Goal: Task Accomplishment & Management: Use online tool/utility

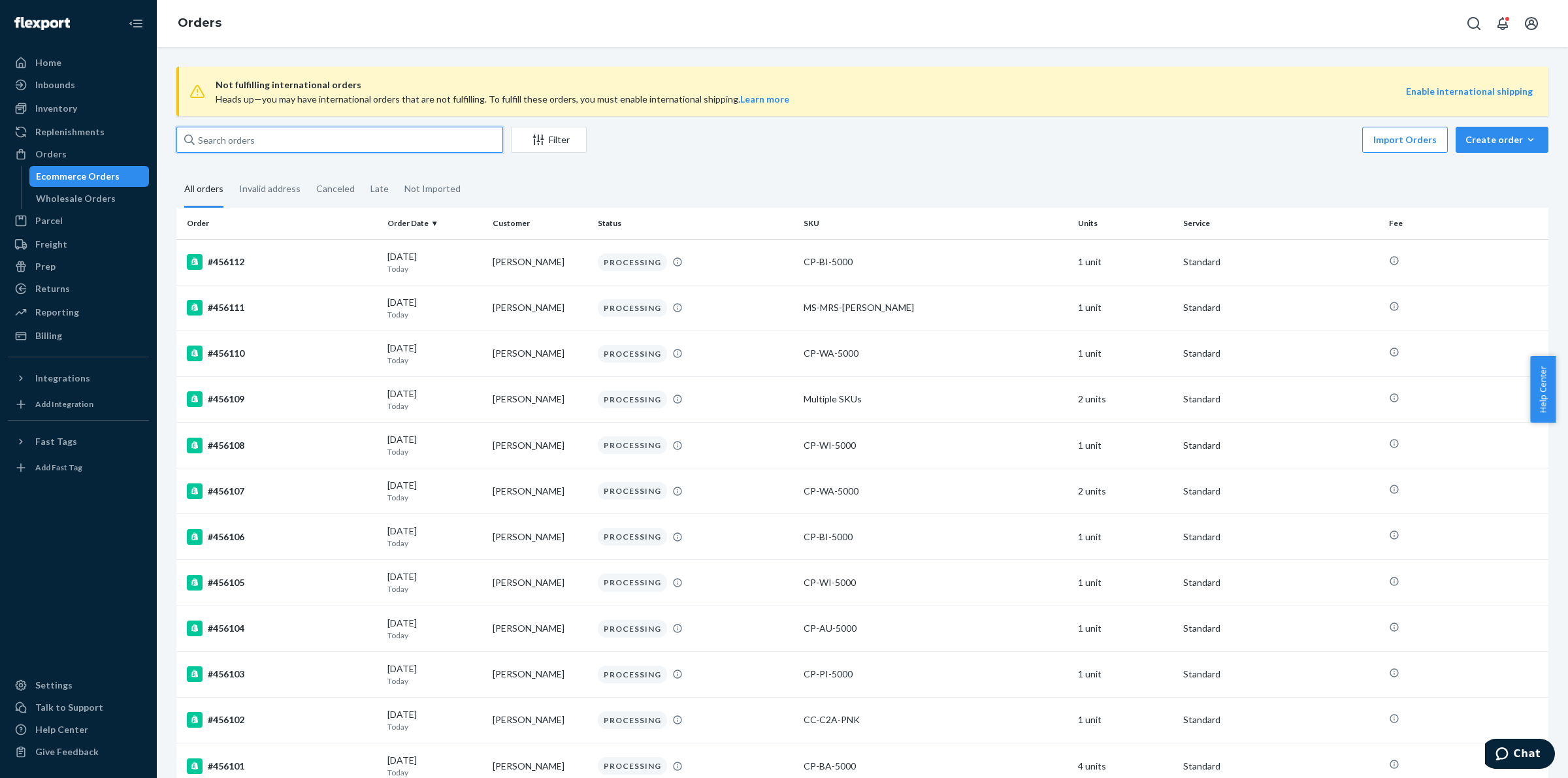
click at [334, 141] on input "text" at bounding box center [340, 140] width 327 height 26
paste input "453708"
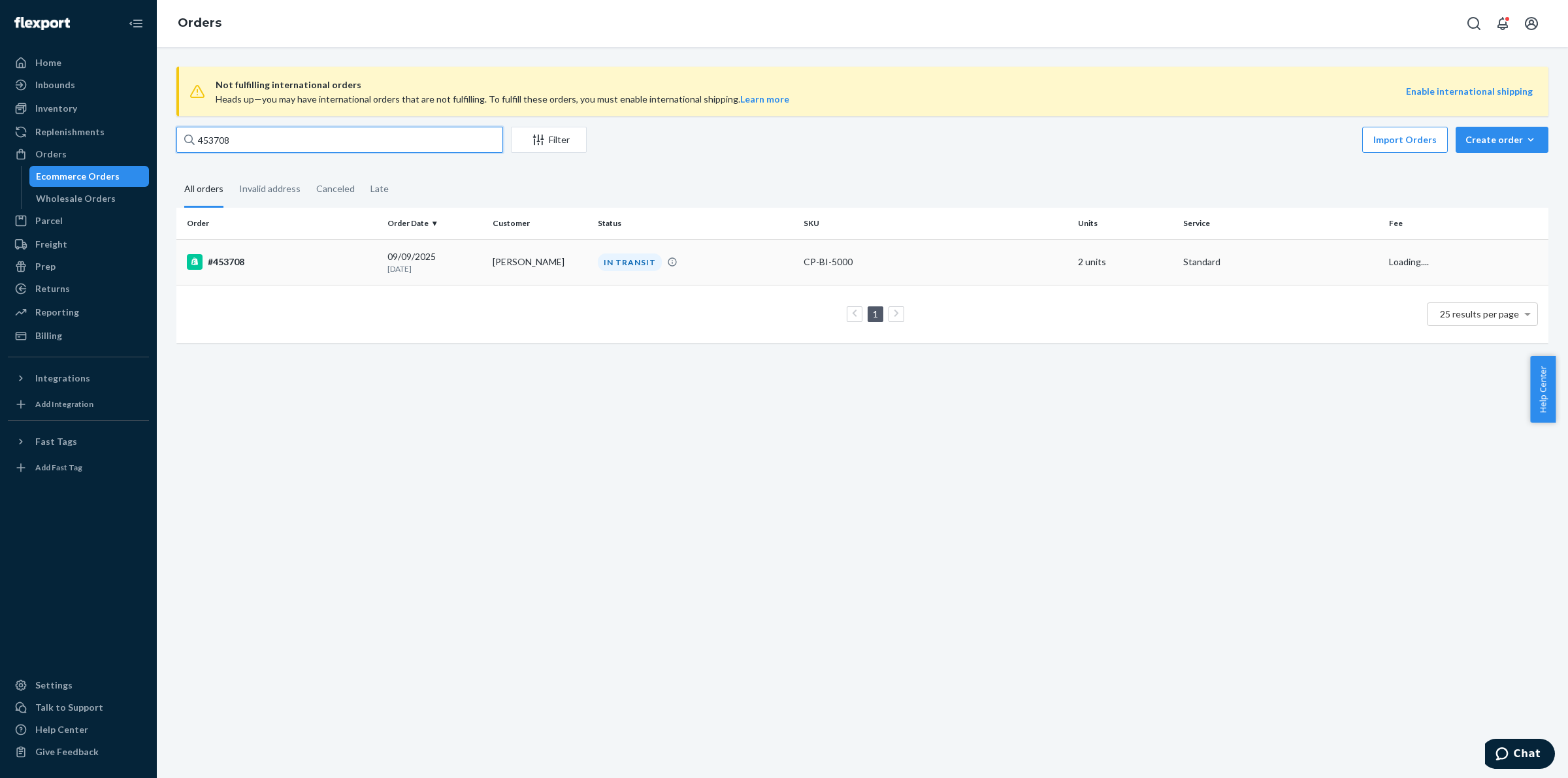
type input "453708"
click at [301, 268] on div "#453708" at bounding box center [281, 262] width 190 height 16
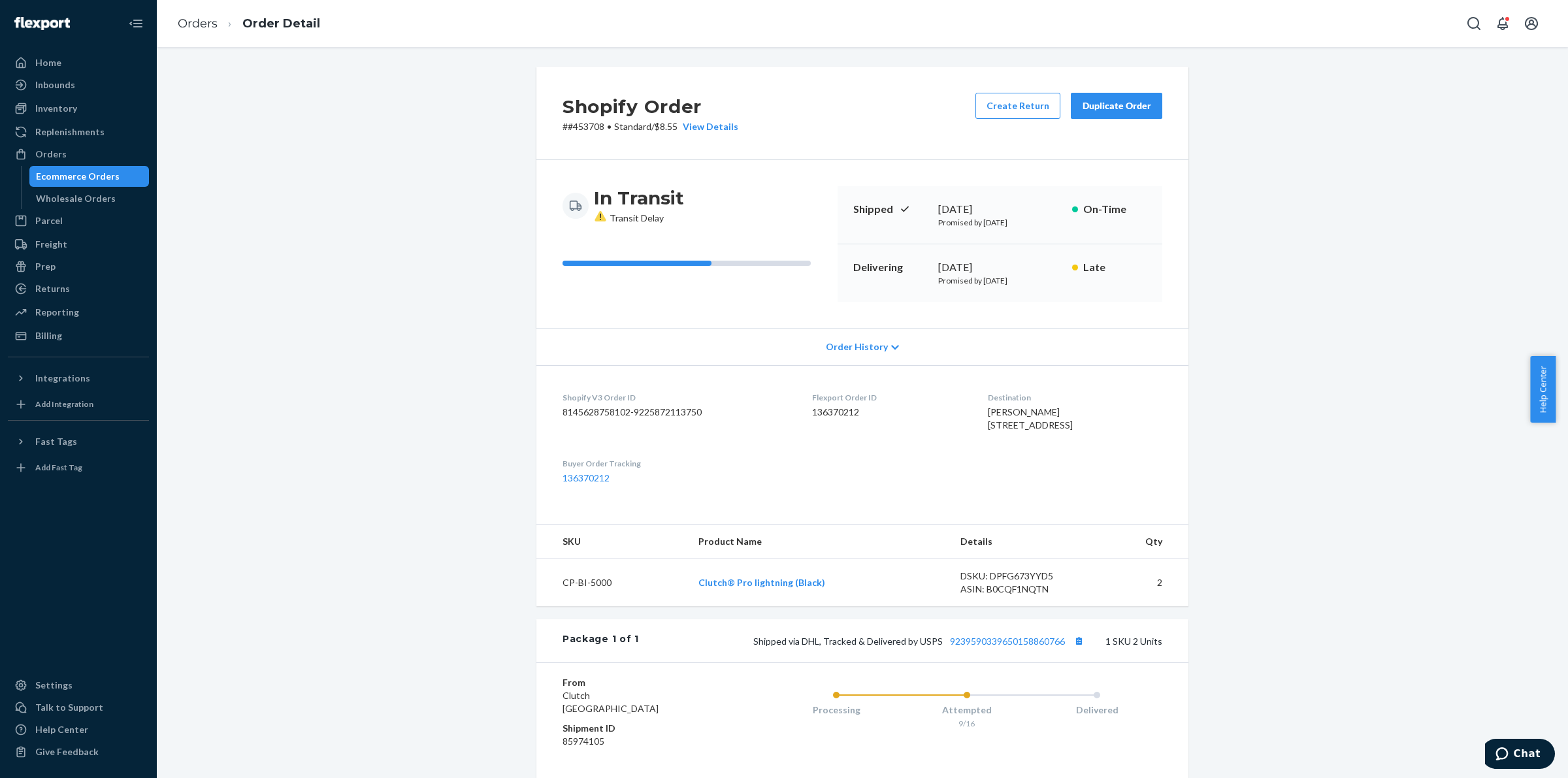
click at [1099, 98] on button "Duplicate Order" at bounding box center [1116, 106] width 91 height 26
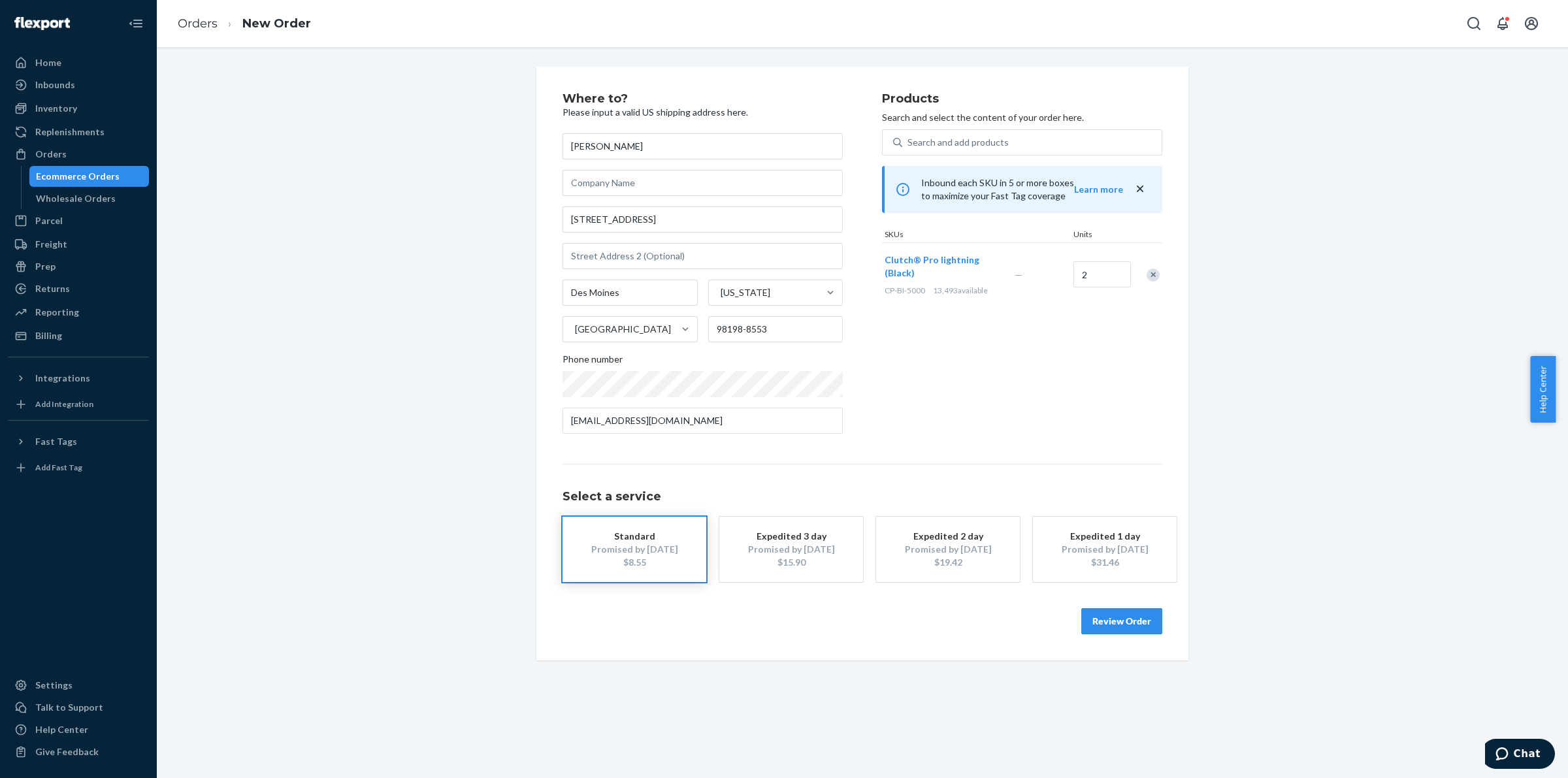
click at [1095, 618] on button "Review Order" at bounding box center [1121, 621] width 81 height 26
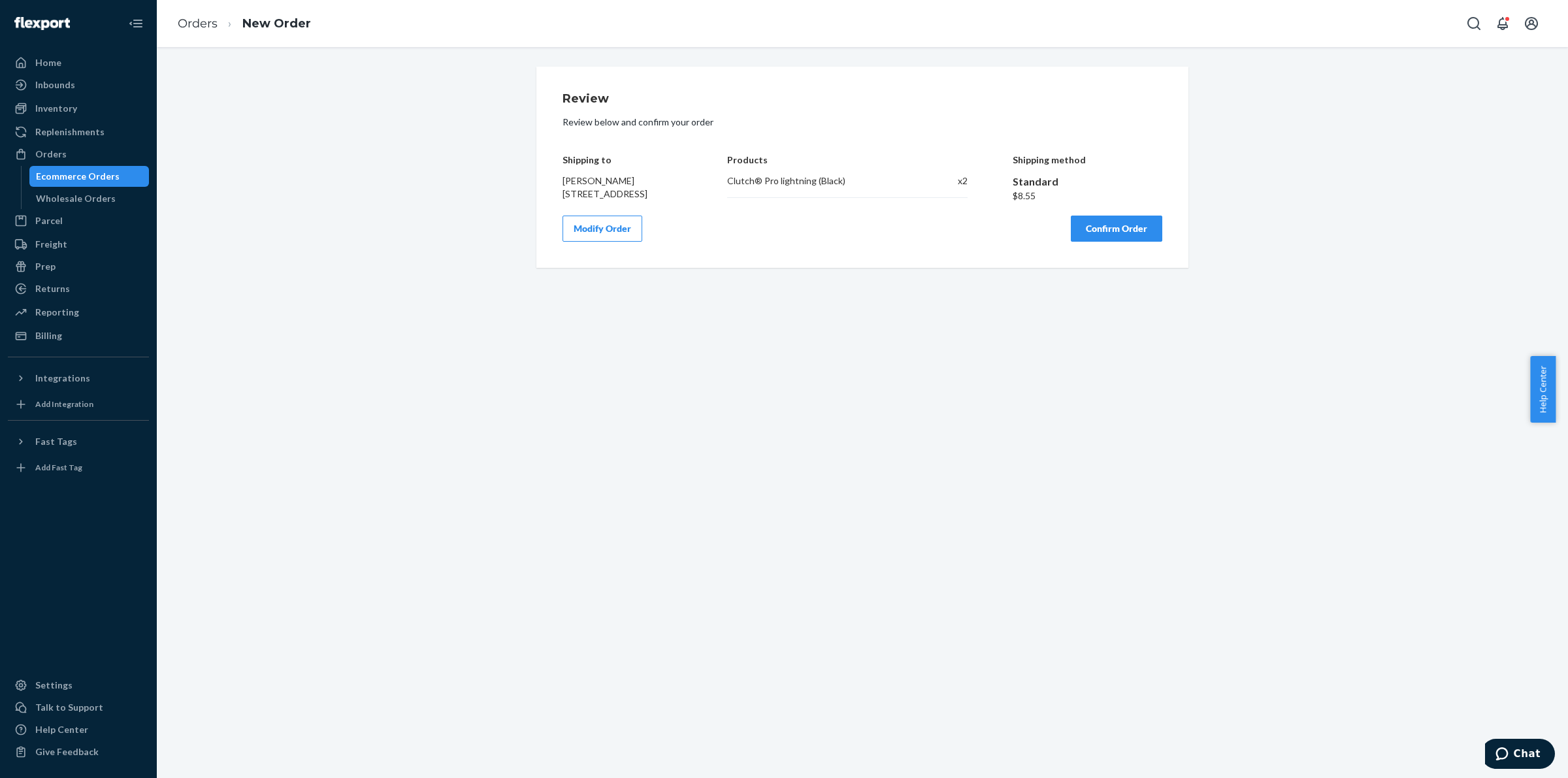
click at [1098, 241] on button "Confirm Order" at bounding box center [1116, 228] width 91 height 26
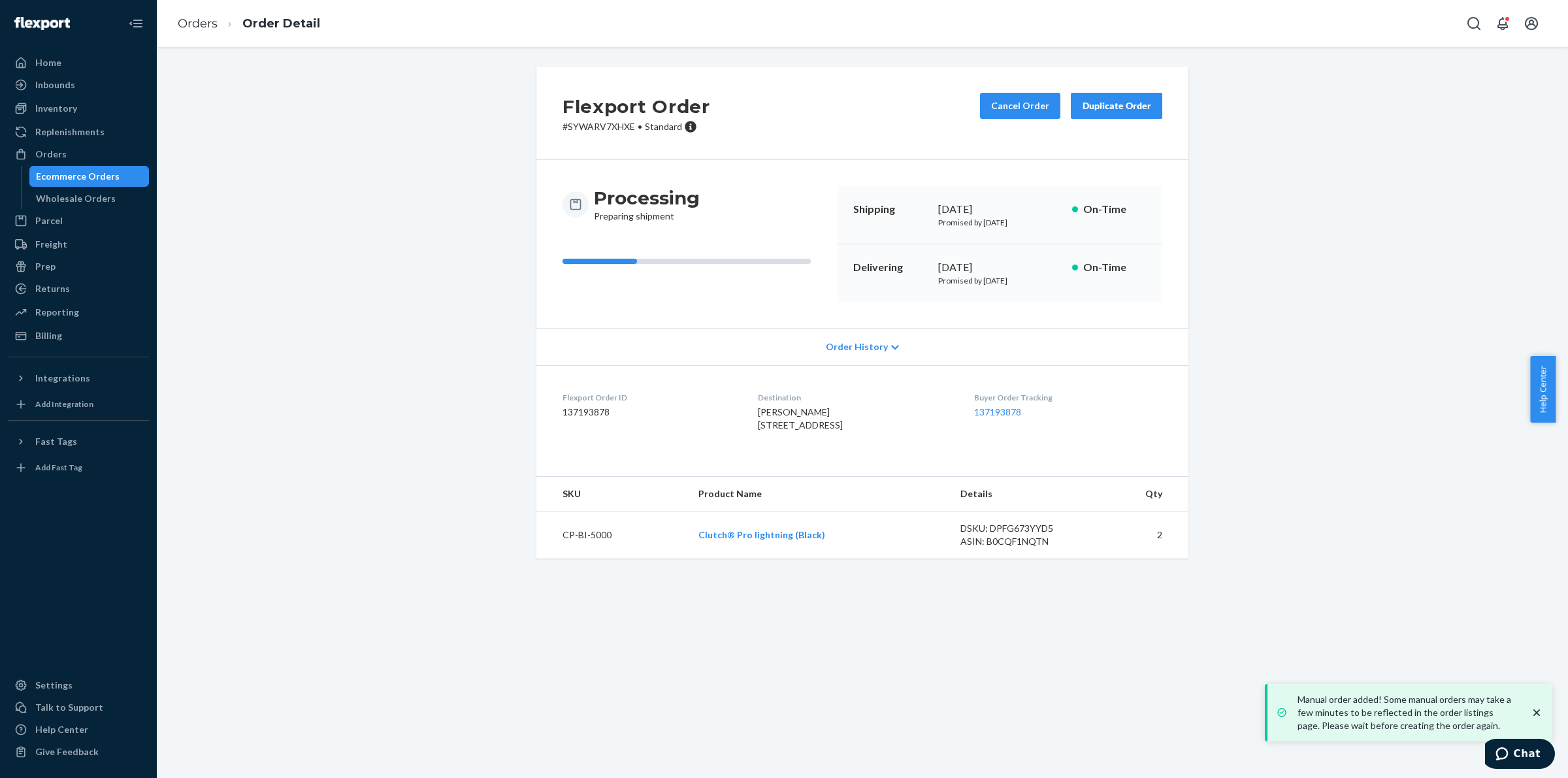
click at [583, 129] on p "# SYWARV7XHXE • Standard" at bounding box center [637, 126] width 148 height 13
click at [583, 129] on p "# SYWARV7XHXE • Standard" at bounding box center [637, 126] width 148 height 13
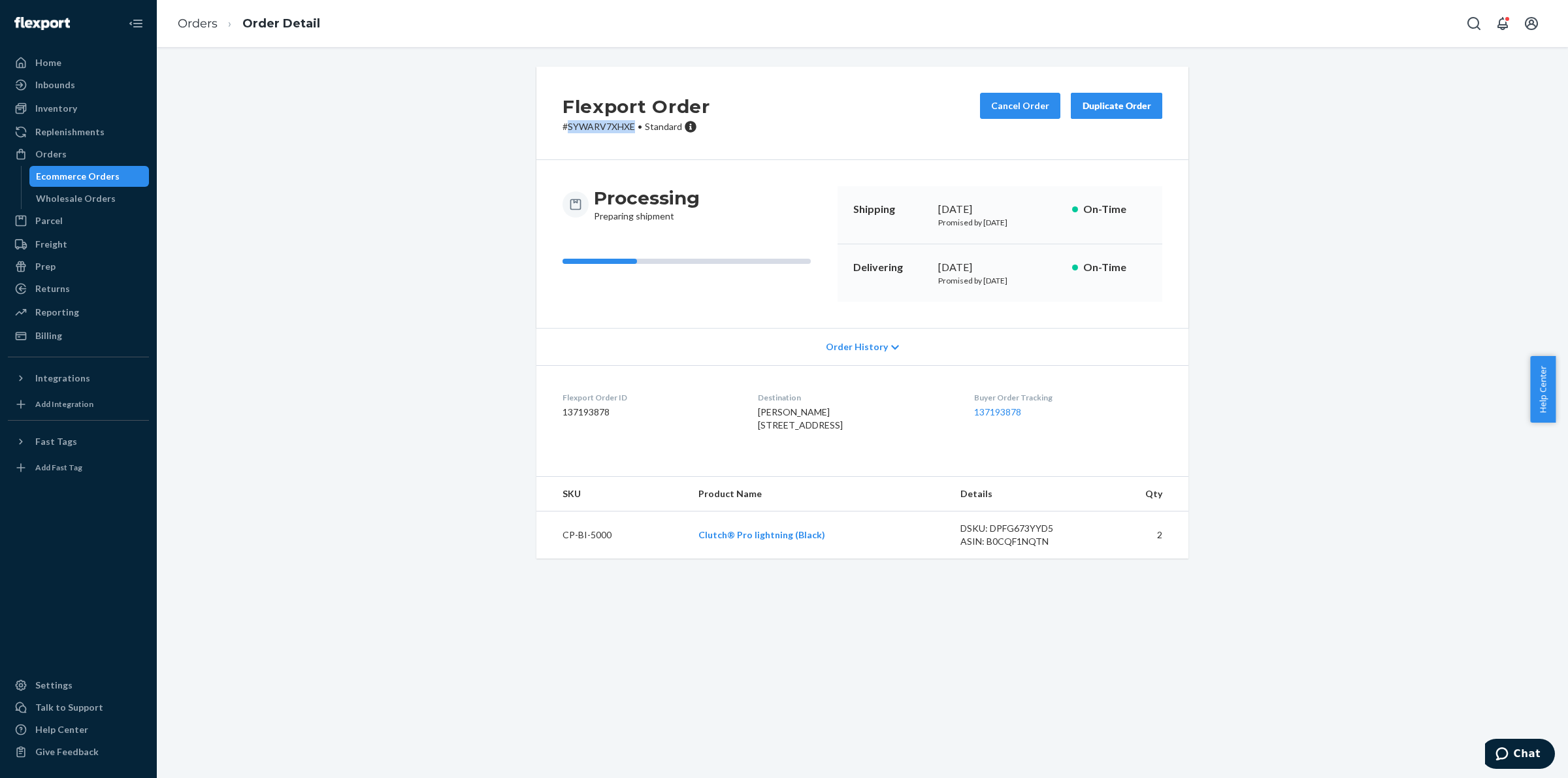
copy p "SYWARV7XHXE"
